Goal: Find specific page/section: Find specific page/section

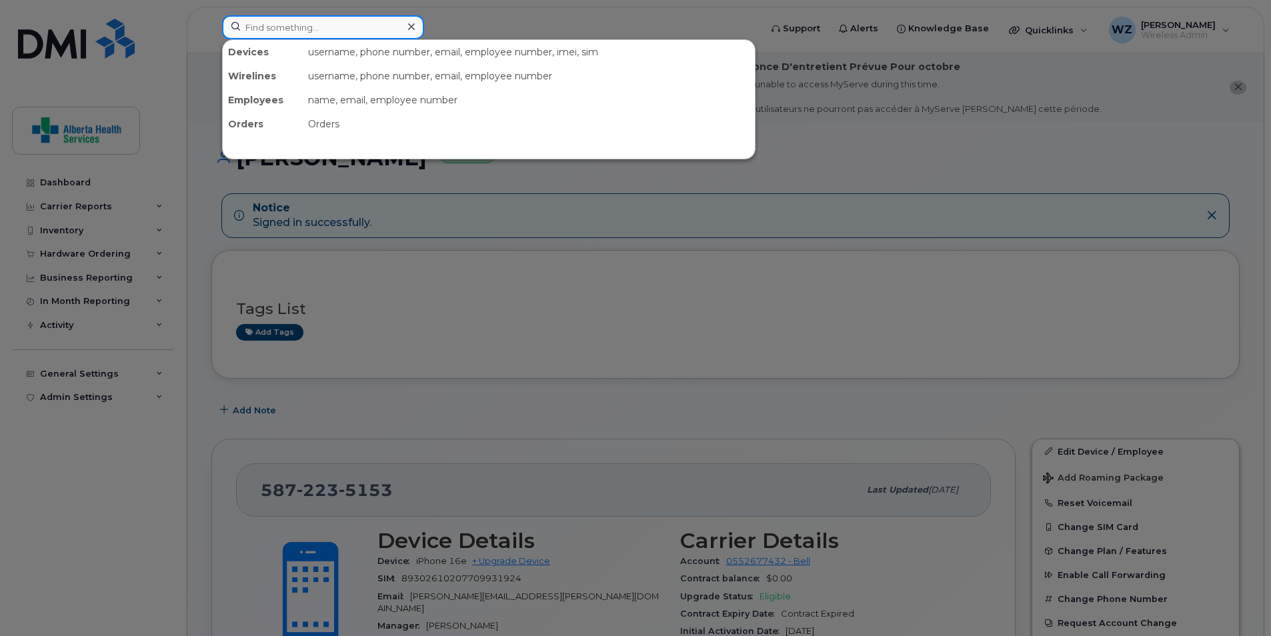
paste input "4035810190"
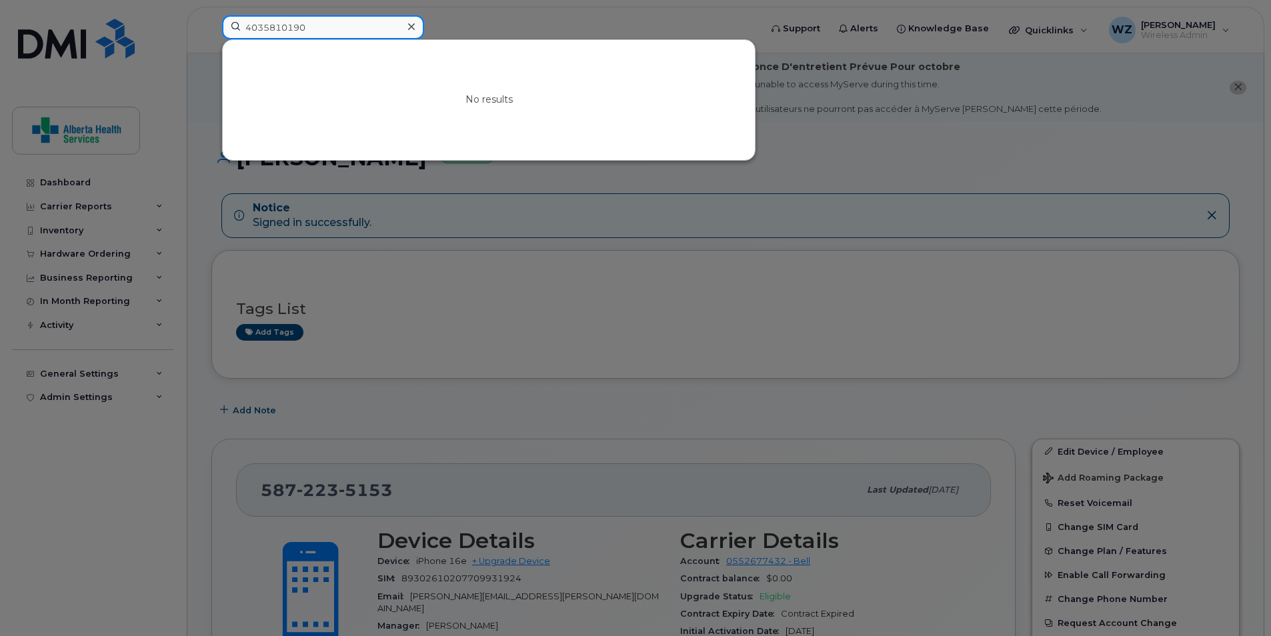
drag, startPoint x: 325, startPoint y: 21, endPoint x: 194, endPoint y: 27, distance: 130.9
click at [211, 27] on div "4035810190 No results" at bounding box center [486, 29] width 551 height 29
paste input "0"
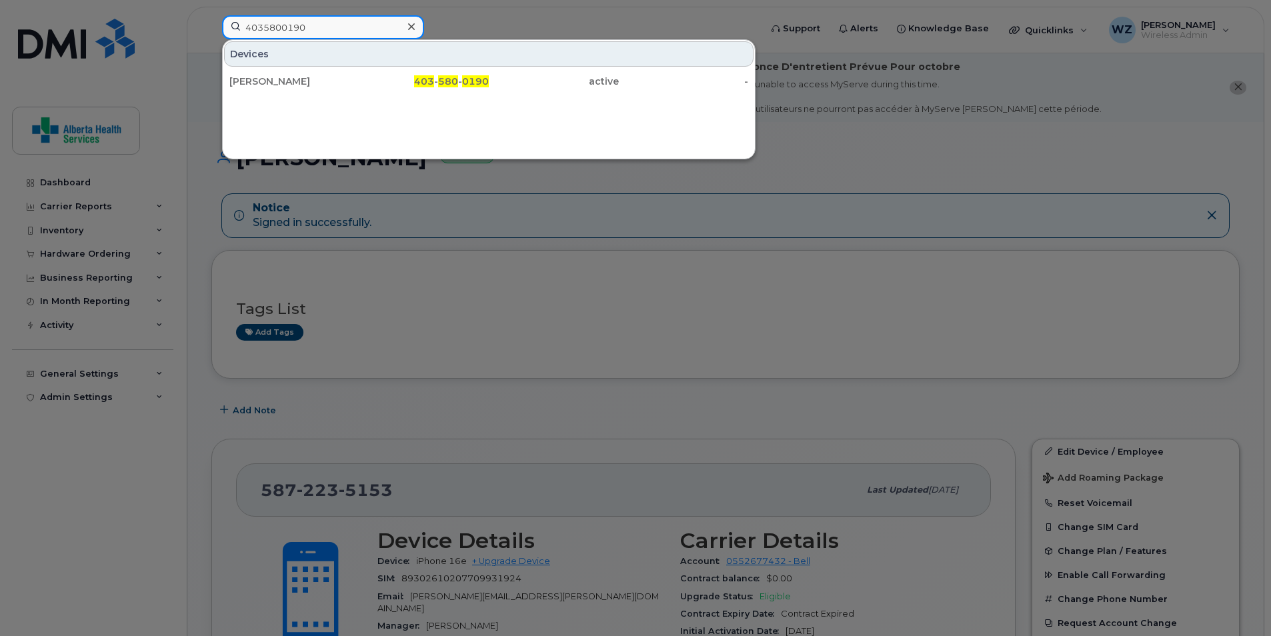
type input "4035800190"
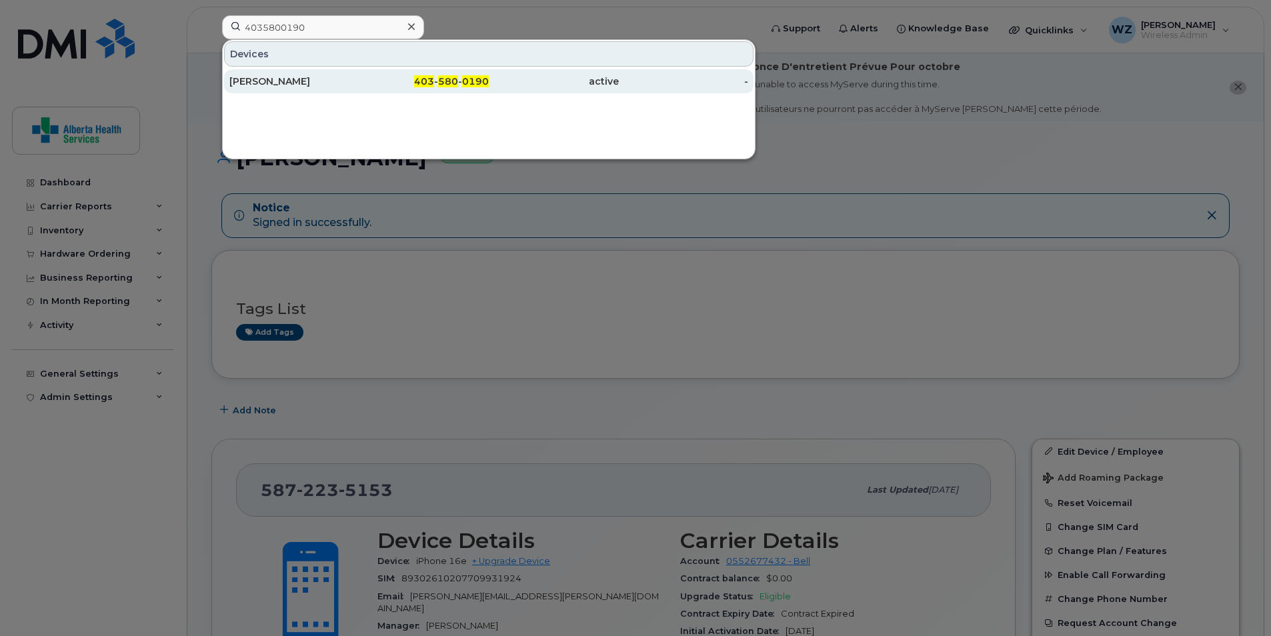
click at [312, 72] on div "[PERSON_NAME]" at bounding box center [294, 81] width 130 height 24
